Goal: Use online tool/utility: Utilize a website feature to perform a specific function

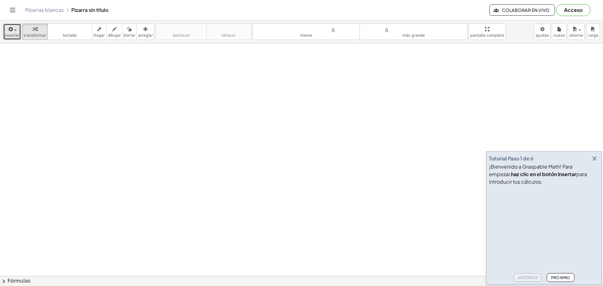
click at [14, 30] on span "button" at bounding box center [15, 30] width 3 height 1
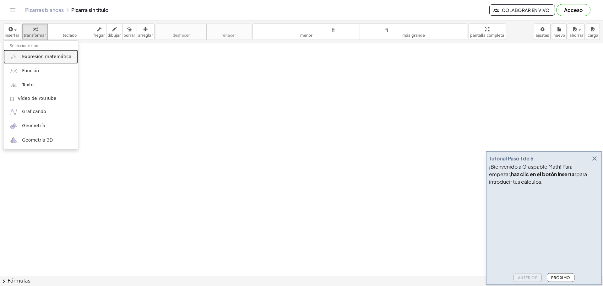
click at [40, 58] on font "Expresión matemática" at bounding box center [46, 56] width 49 height 5
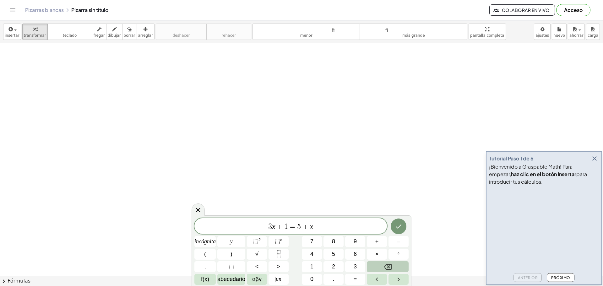
click at [378, 267] on button "Retroceso" at bounding box center [388, 266] width 42 height 11
click at [378, 266] on button "Retroceso" at bounding box center [388, 266] width 42 height 11
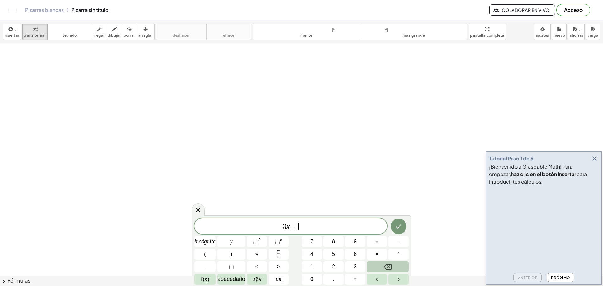
click at [377, 267] on button "Retroceso" at bounding box center [388, 266] width 42 height 11
click at [377, 268] on button "Retroceso" at bounding box center [388, 266] width 42 height 11
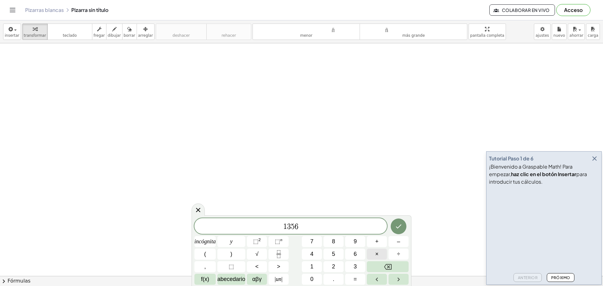
click at [379, 252] on button "×" at bounding box center [377, 254] width 20 height 11
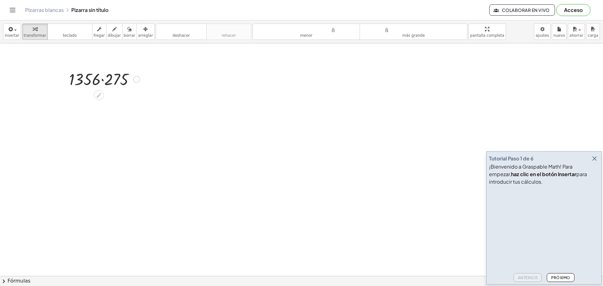
click at [103, 89] on div at bounding box center [101, 95] width 5 height 12
click at [98, 95] on icon at bounding box center [98, 95] width 5 height 5
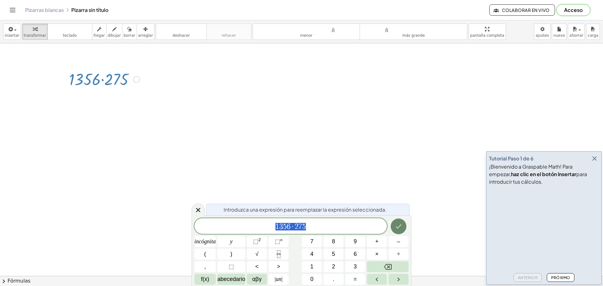
click at [398, 227] on icon "Hecho" at bounding box center [399, 227] width 8 height 8
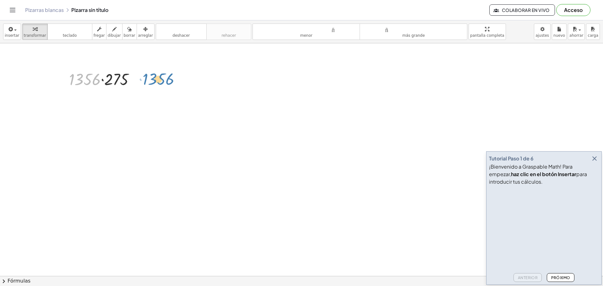
drag, startPoint x: 77, startPoint y: 79, endPoint x: 152, endPoint y: 78, distance: 75.4
drag, startPoint x: 113, startPoint y: 79, endPoint x: 121, endPoint y: 81, distance: 7.9
click at [121, 81] on div at bounding box center [104, 78] width 77 height 21
click at [63, 31] on font "teclado" at bounding box center [70, 29] width 42 height 6
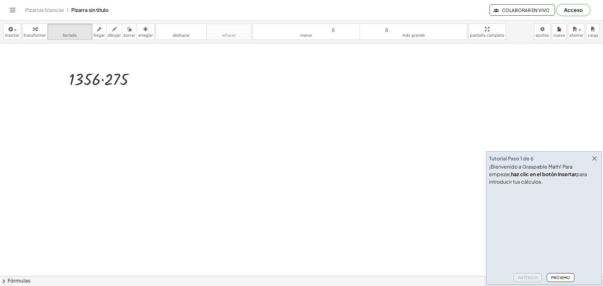
click at [562, 278] on font "Próximo" at bounding box center [560, 277] width 19 height 5
click at [559, 277] on font "Próximo" at bounding box center [560, 277] width 19 height 5
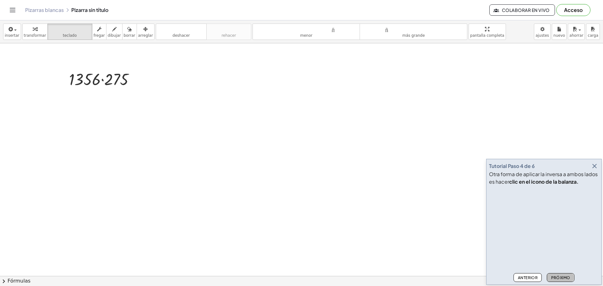
click at [559, 277] on font "Próximo" at bounding box center [560, 277] width 19 height 5
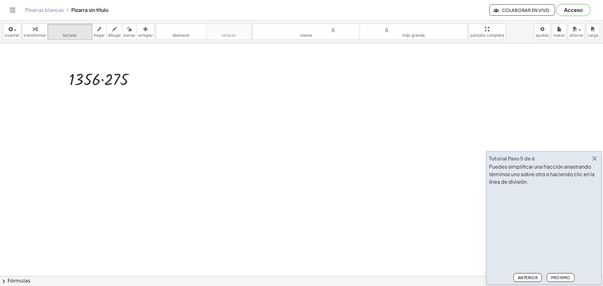
click at [557, 275] on font "Próximo" at bounding box center [560, 277] width 19 height 5
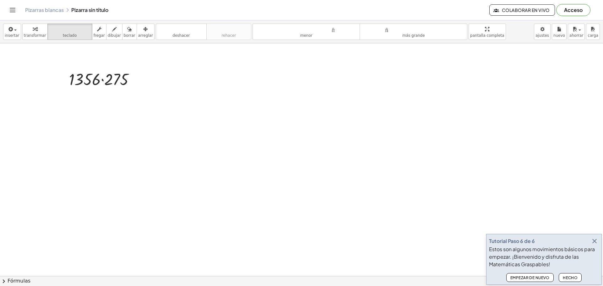
click at [590, 241] on button "button" at bounding box center [594, 241] width 9 height 9
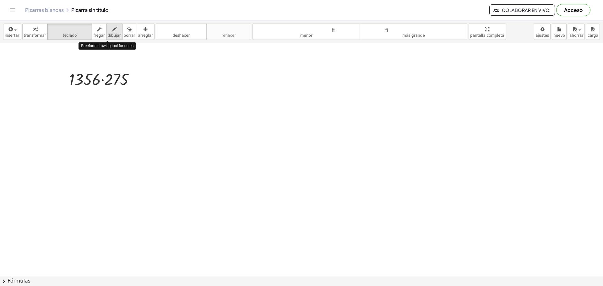
click at [108, 30] on div "button" at bounding box center [114, 29] width 13 height 8
drag, startPoint x: 120, startPoint y: 116, endPoint x: 128, endPoint y: 127, distance: 14.0
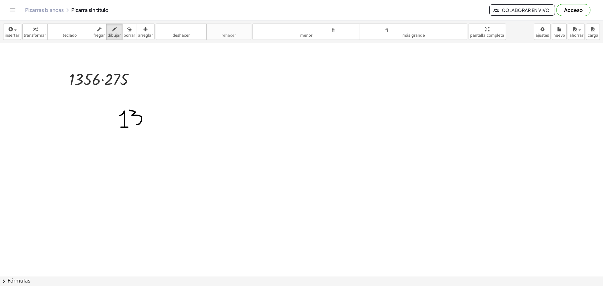
drag, startPoint x: 129, startPoint y: 110, endPoint x: 134, endPoint y: 122, distance: 12.2
drag, startPoint x: 147, startPoint y: 116, endPoint x: 149, endPoint y: 109, distance: 7.3
drag, startPoint x: 146, startPoint y: 116, endPoint x: 153, endPoint y: 112, distance: 8.1
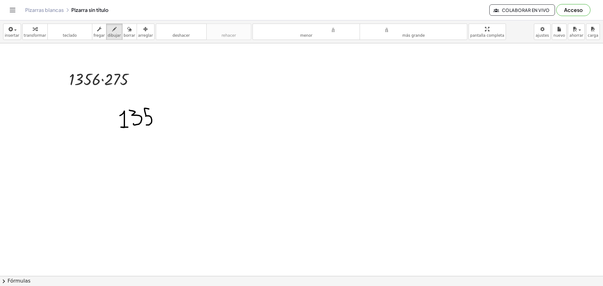
drag, startPoint x: 162, startPoint y: 112, endPoint x: 155, endPoint y: 118, distance: 10.1
click at [124, 34] on font "borrar" at bounding box center [130, 35] width 12 height 4
drag, startPoint x: 124, startPoint y: 101, endPoint x: 129, endPoint y: 119, distance: 18.7
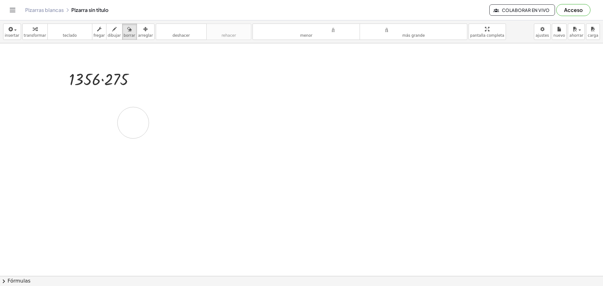
click at [108, 32] on div "button" at bounding box center [114, 29] width 13 height 8
drag, startPoint x: 136, startPoint y: 115, endPoint x: 138, endPoint y: 126, distance: 11.4
drag, startPoint x: 142, startPoint y: 110, endPoint x: 144, endPoint y: 121, distance: 10.7
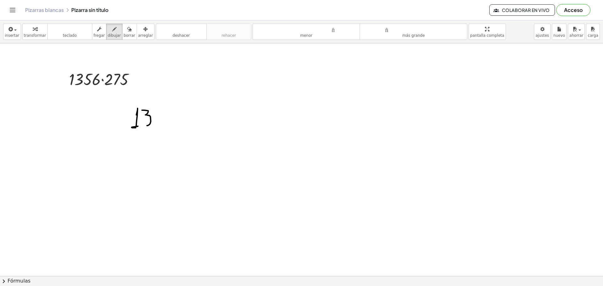
drag, startPoint x: 157, startPoint y: 118, endPoint x: 160, endPoint y: 110, distance: 8.7
drag, startPoint x: 156, startPoint y: 118, endPoint x: 156, endPoint y: 122, distance: 4.4
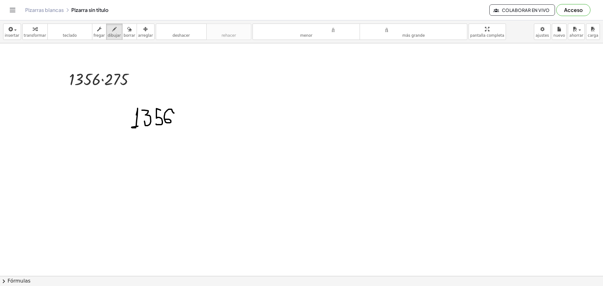
drag, startPoint x: 174, startPoint y: 113, endPoint x: 165, endPoint y: 119, distance: 10.6
drag, startPoint x: 116, startPoint y: 144, endPoint x: 125, endPoint y: 131, distance: 16.3
drag, startPoint x: 118, startPoint y: 133, endPoint x: 126, endPoint y: 143, distance: 12.9
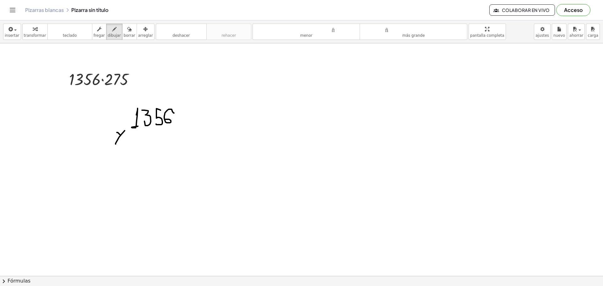
drag, startPoint x: 147, startPoint y: 128, endPoint x: 155, endPoint y: 138, distance: 12.5
drag, startPoint x: 157, startPoint y: 128, endPoint x: 159, endPoint y: 138, distance: 9.9
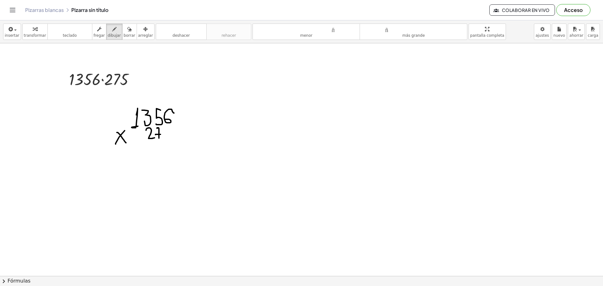
drag, startPoint x: 155, startPoint y: 135, endPoint x: 163, endPoint y: 134, distance: 7.9
drag, startPoint x: 166, startPoint y: 133, endPoint x: 171, endPoint y: 127, distance: 7.4
drag, startPoint x: 166, startPoint y: 133, endPoint x: 165, endPoint y: 138, distance: 5.6
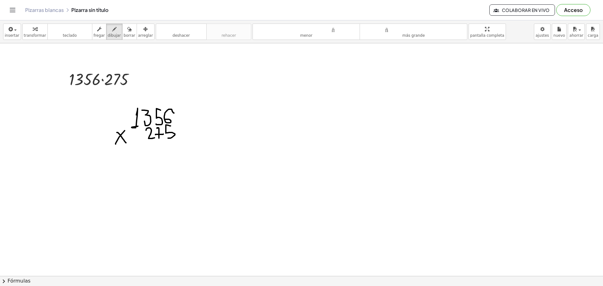
drag, startPoint x: 111, startPoint y: 145, endPoint x: 178, endPoint y: 144, distance: 66.6
click at [125, 28] on div "button" at bounding box center [130, 29] width 12 height 8
drag, startPoint x: 109, startPoint y: 147, endPoint x: 167, endPoint y: 98, distance: 75.8
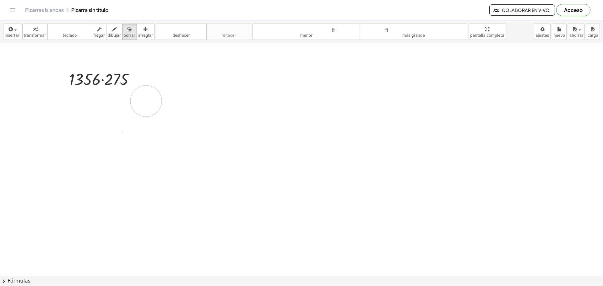
click at [108, 30] on div "button" at bounding box center [114, 29] width 13 height 8
drag, startPoint x: 118, startPoint y: 107, endPoint x: 122, endPoint y: 122, distance: 15.1
drag, startPoint x: 123, startPoint y: 102, endPoint x: 134, endPoint y: 114, distance: 16.0
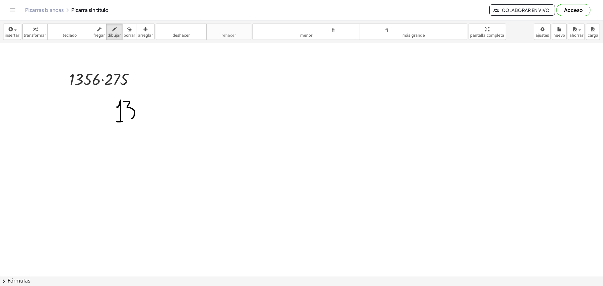
drag, startPoint x: 138, startPoint y: 101, endPoint x: 138, endPoint y: 116, distance: 14.1
drag, startPoint x: 138, startPoint y: 100, endPoint x: 152, endPoint y: 105, distance: 14.7
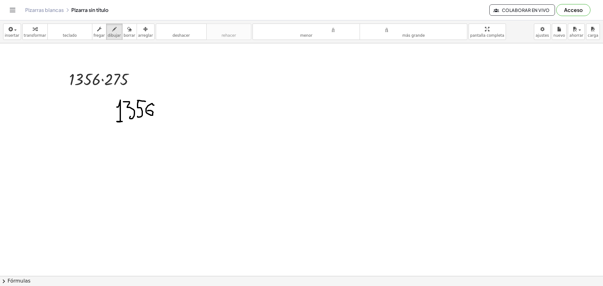
drag, startPoint x: 154, startPoint y: 105, endPoint x: 148, endPoint y: 111, distance: 8.4
drag, startPoint x: 106, startPoint y: 134, endPoint x: 117, endPoint y: 126, distance: 12.9
drag, startPoint x: 110, startPoint y: 126, endPoint x: 116, endPoint y: 130, distance: 7.4
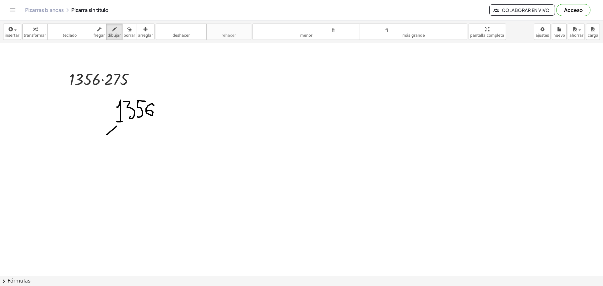
drag, startPoint x: 131, startPoint y: 126, endPoint x: 138, endPoint y: 130, distance: 8.1
click at [122, 32] on button "borrar" at bounding box center [129, 32] width 15 height 16
drag, startPoint x: 127, startPoint y: 97, endPoint x: 127, endPoint y: 104, distance: 7.6
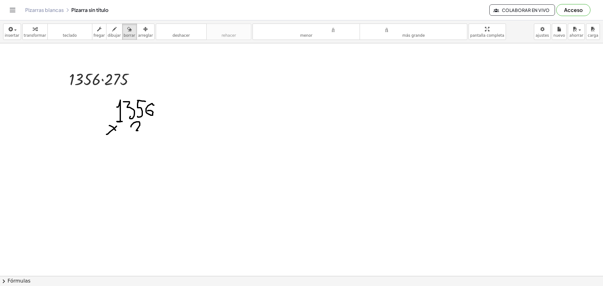
drag, startPoint x: 120, startPoint y: 114, endPoint x: 144, endPoint y: 87, distance: 35.2
click at [108, 37] on font "dibujar" at bounding box center [114, 35] width 13 height 4
drag, startPoint x: 138, startPoint y: 104, endPoint x: 140, endPoint y: 117, distance: 12.9
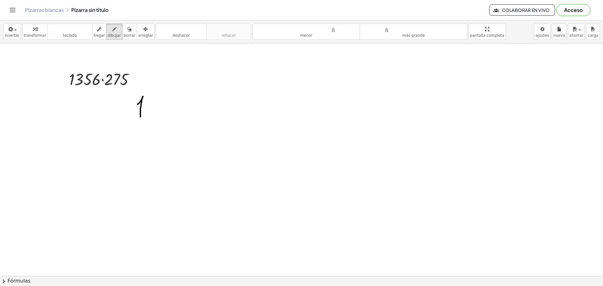
drag, startPoint x: 145, startPoint y: 96, endPoint x: 152, endPoint y: 108, distance: 13.9
click at [123, 40] on div "insertar Seleccione uno: Expresión matemática Función Texto Vídeo de YouTube Gr…" at bounding box center [301, 31] width 603 height 23
click at [125, 36] on font "borrar" at bounding box center [130, 35] width 12 height 4
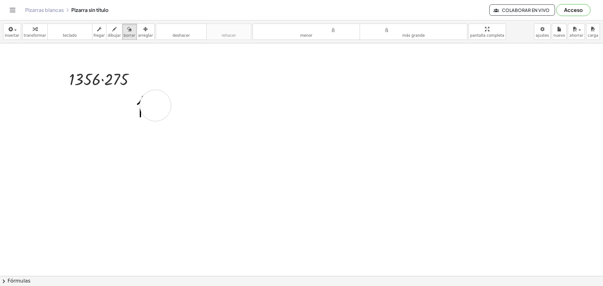
drag, startPoint x: 142, startPoint y: 106, endPoint x: 117, endPoint y: 102, distance: 26.1
click at [112, 29] on icon "button" at bounding box center [114, 29] width 4 height 8
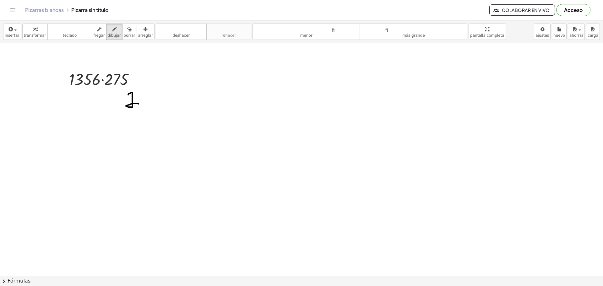
drag, startPoint x: 128, startPoint y: 95, endPoint x: 138, endPoint y: 104, distance: 13.8
drag, startPoint x: 138, startPoint y: 94, endPoint x: 138, endPoint y: 100, distance: 6.3
click at [125, 26] on div "button" at bounding box center [130, 29] width 12 height 8
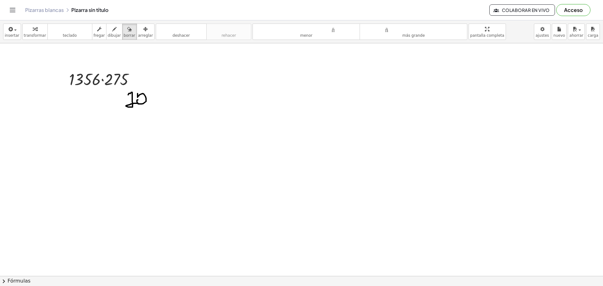
click at [110, 25] on button "dibujar" at bounding box center [114, 32] width 16 height 16
drag, startPoint x: 118, startPoint y: 106, endPoint x: 129, endPoint y: 110, distance: 12.0
drag, startPoint x: 128, startPoint y: 104, endPoint x: 130, endPoint y: 114, distance: 10.3
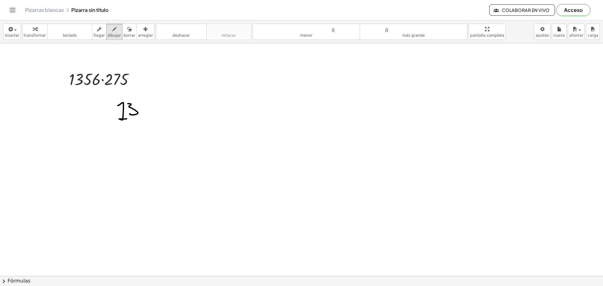
drag, startPoint x: 138, startPoint y: 109, endPoint x: 143, endPoint y: 104, distance: 7.1
drag, startPoint x: 140, startPoint y: 109, endPoint x: 139, endPoint y: 117, distance: 8.2
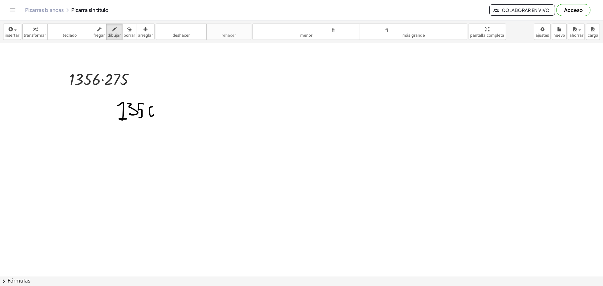
drag, startPoint x: 153, startPoint y: 107, endPoint x: 151, endPoint y: 113, distance: 6.6
click at [124, 35] on font "borrar" at bounding box center [130, 35] width 12 height 4
drag, startPoint x: 114, startPoint y: 99, endPoint x: 119, endPoint y: 118, distance: 19.4
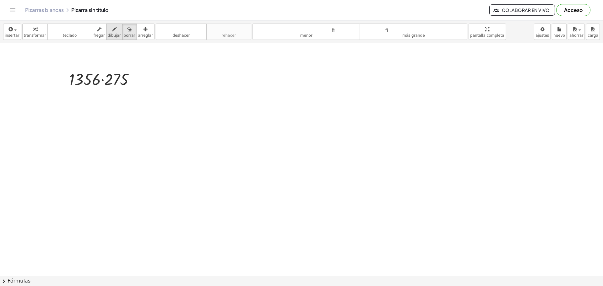
click at [108, 31] on div "button" at bounding box center [114, 29] width 13 height 8
drag, startPoint x: 117, startPoint y: 109, endPoint x: 128, endPoint y: 113, distance: 11.1
drag, startPoint x: 127, startPoint y: 105, endPoint x: 132, endPoint y: 111, distance: 8.7
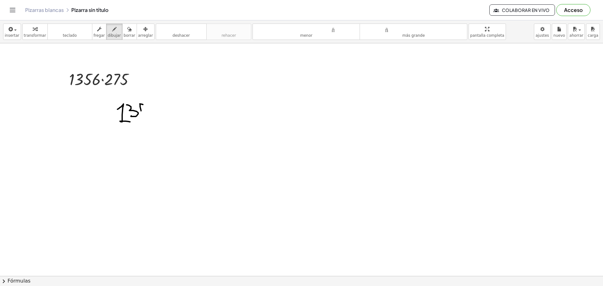
drag, startPoint x: 141, startPoint y: 111, endPoint x: 144, endPoint y: 106, distance: 6.0
drag, startPoint x: 141, startPoint y: 110, endPoint x: 162, endPoint y: 109, distance: 20.8
drag, startPoint x: 158, startPoint y: 107, endPoint x: 148, endPoint y: 114, distance: 11.9
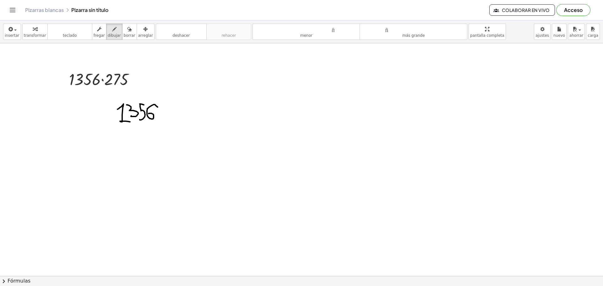
click at [124, 35] on font "borrar" at bounding box center [130, 35] width 12 height 4
drag, startPoint x: 134, startPoint y: 115, endPoint x: 128, endPoint y: 107, distance: 9.5
click at [108, 29] on div "button" at bounding box center [114, 29] width 13 height 8
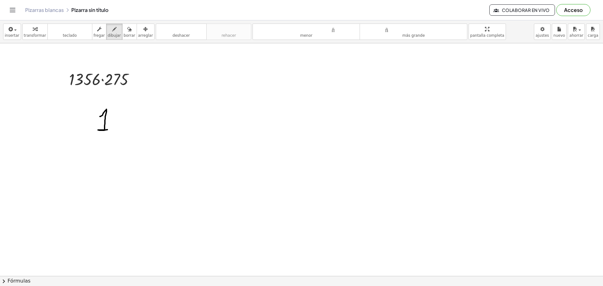
drag, startPoint x: 100, startPoint y: 117, endPoint x: 107, endPoint y: 129, distance: 14.6
drag, startPoint x: 109, startPoint y: 111, endPoint x: 112, endPoint y: 119, distance: 8.2
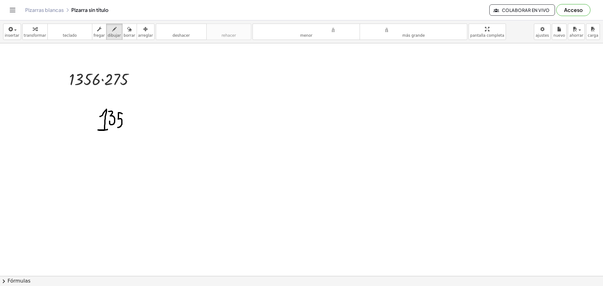
drag, startPoint x: 118, startPoint y: 119, endPoint x: 117, endPoint y: 125, distance: 6.3
drag, startPoint x: 132, startPoint y: 117, endPoint x: 127, endPoint y: 122, distance: 6.4
drag, startPoint x: 85, startPoint y: 139, endPoint x: 90, endPoint y: 132, distance: 8.2
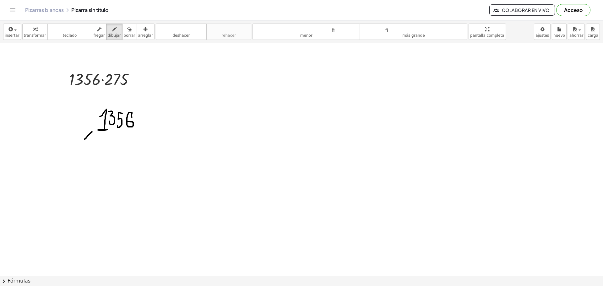
drag, startPoint x: 86, startPoint y: 130, endPoint x: 92, endPoint y: 138, distance: 9.8
drag, startPoint x: 108, startPoint y: 133, endPoint x: 112, endPoint y: 140, distance: 8.3
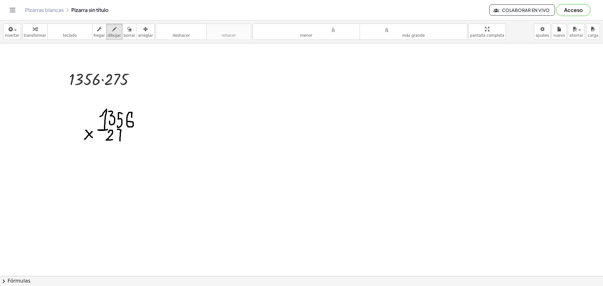
drag, startPoint x: 117, startPoint y: 129, endPoint x: 120, endPoint y: 141, distance: 12.2
drag, startPoint x: 117, startPoint y: 136, endPoint x: 124, endPoint y: 136, distance: 7.9
drag, startPoint x: 130, startPoint y: 134, endPoint x: 133, endPoint y: 130, distance: 4.9
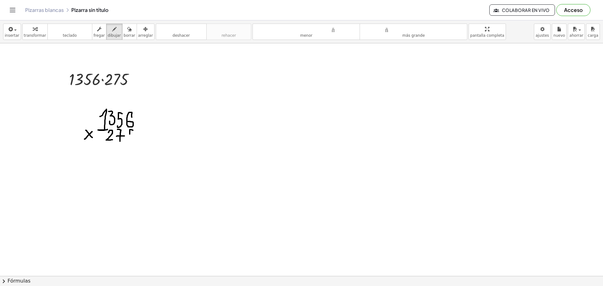
drag, startPoint x: 130, startPoint y: 134, endPoint x: 124, endPoint y: 141, distance: 9.1
drag, startPoint x: 80, startPoint y: 143, endPoint x: 147, endPoint y: 144, distance: 66.6
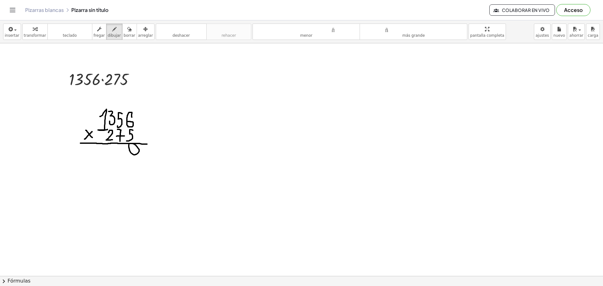
drag, startPoint x: 106, startPoint y: 145, endPoint x: 106, endPoint y: 152, distance: 7.5
drag, startPoint x: 106, startPoint y: 151, endPoint x: 110, endPoint y: 148, distance: 6.0
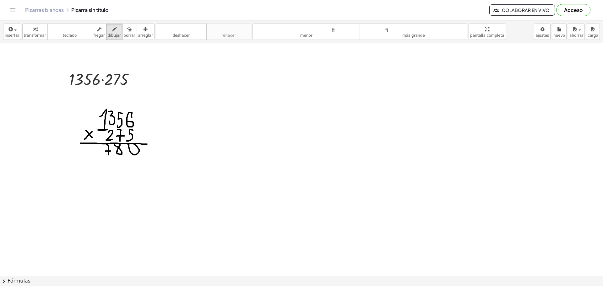
drag, startPoint x: 100, startPoint y: 147, endPoint x: 94, endPoint y: 150, distance: 6.5
drag, startPoint x: 117, startPoint y: 162, endPoint x: 124, endPoint y: 170, distance: 10.9
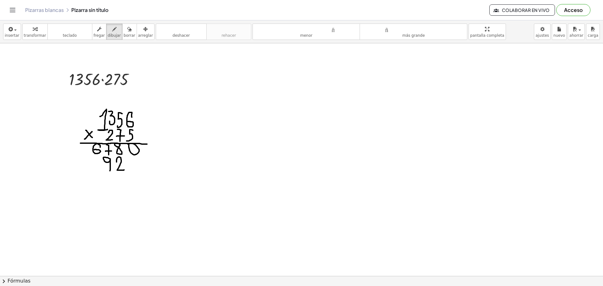
drag, startPoint x: 110, startPoint y: 159, endPoint x: 110, endPoint y: 171, distance: 12.3
drag, startPoint x: 98, startPoint y: 169, endPoint x: 100, endPoint y: 163, distance: 6.2
drag, startPoint x: 84, startPoint y: 160, endPoint x: 85, endPoint y: 171, distance: 11.0
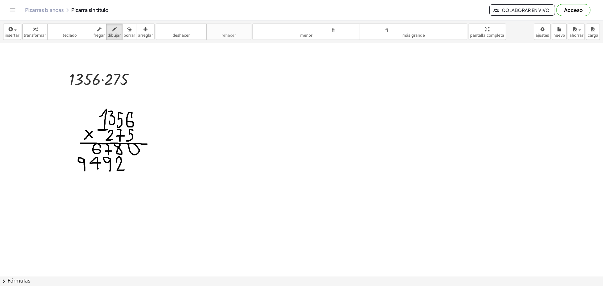
drag, startPoint x: 106, startPoint y: 179, endPoint x: 115, endPoint y: 187, distance: 11.6
drag, startPoint x: 94, startPoint y: 177, endPoint x: 102, endPoint y: 185, distance: 11.1
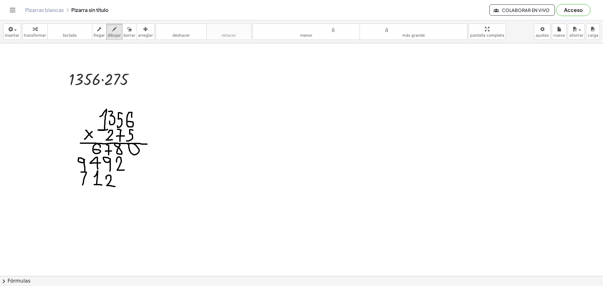
drag, startPoint x: 81, startPoint y: 172, endPoint x: 83, endPoint y: 185, distance: 13.0
drag, startPoint x: 63, startPoint y: 175, endPoint x: 69, endPoint y: 183, distance: 10.0
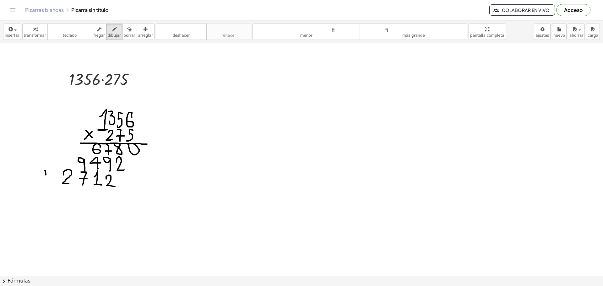
drag, startPoint x: 45, startPoint y: 171, endPoint x: 46, endPoint y: 180, distance: 9.6
drag, startPoint x: 42, startPoint y: 175, endPoint x: 50, endPoint y: 175, distance: 8.5
drag, startPoint x: 43, startPoint y: 188, endPoint x: 167, endPoint y: 189, distance: 124.7
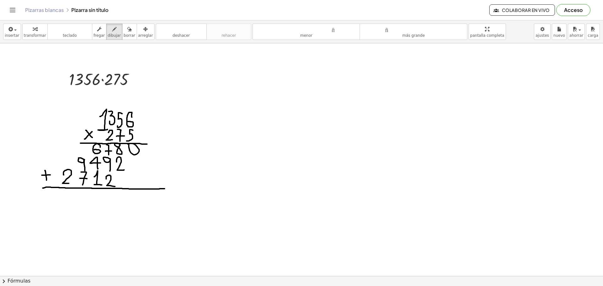
drag, startPoint x: 95, startPoint y: 195, endPoint x: 100, endPoint y: 200, distance: 6.9
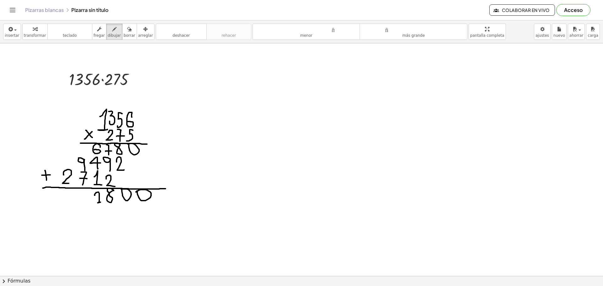
drag, startPoint x: 81, startPoint y: 189, endPoint x: 82, endPoint y: 205, distance: 16.7
drag, startPoint x: 80, startPoint y: 195, endPoint x: 86, endPoint y: 195, distance: 6.0
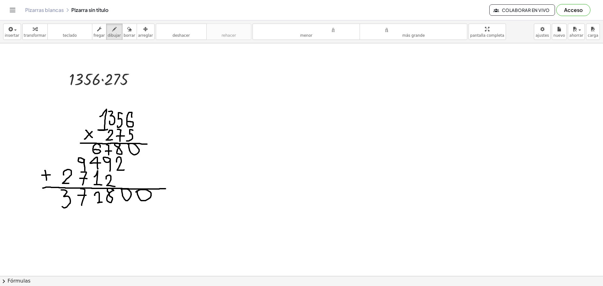
drag, startPoint x: 61, startPoint y: 190, endPoint x: 61, endPoint y: 201, distance: 11.3
click at [122, 38] on button "borrar" at bounding box center [129, 32] width 15 height 16
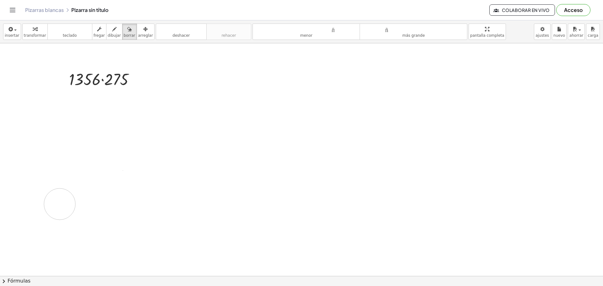
drag, startPoint x: 111, startPoint y: 113, endPoint x: 265, endPoint y: 90, distance: 155.1
